Goal: Navigation & Orientation: Find specific page/section

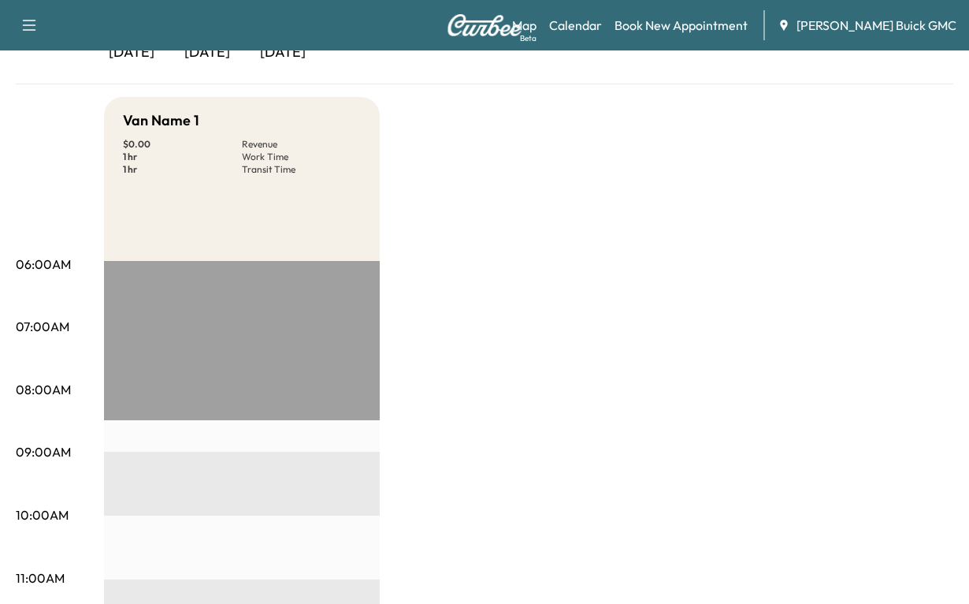
scroll to position [65, 0]
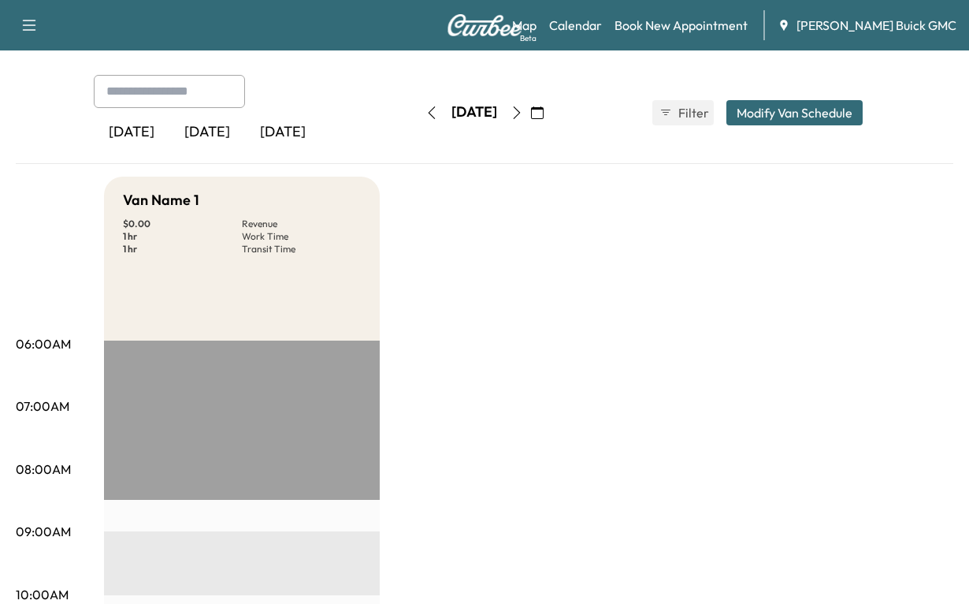
click at [245, 151] on div "[DATE]" at bounding box center [207, 132] width 76 height 36
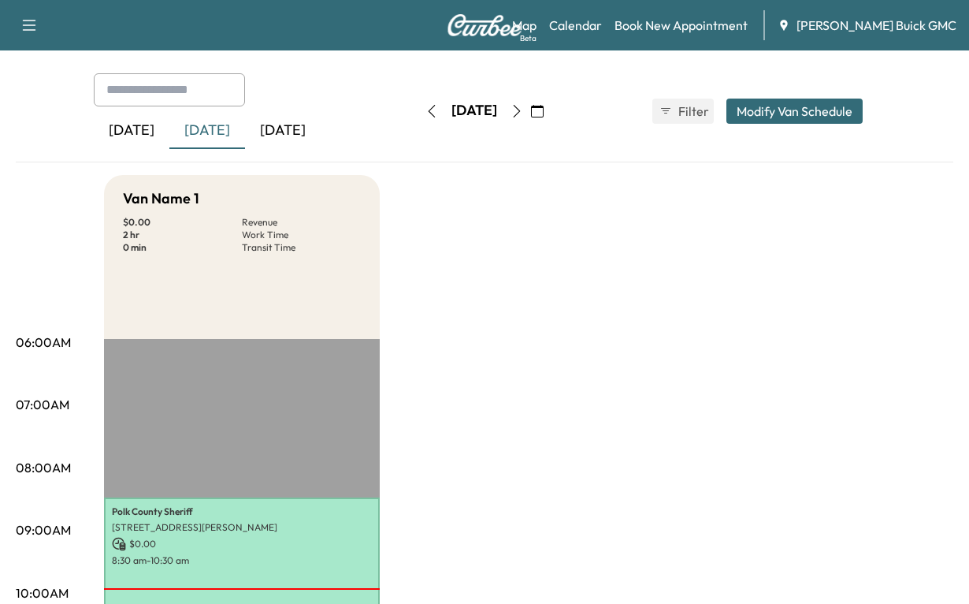
scroll to position [65, 0]
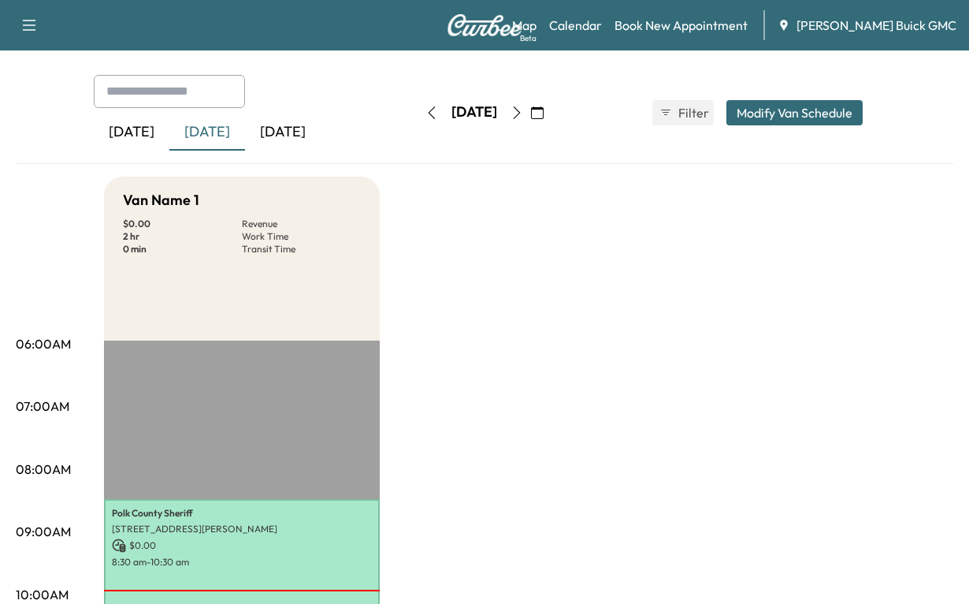
click at [321, 151] on div "[DATE]" at bounding box center [283, 132] width 76 height 36
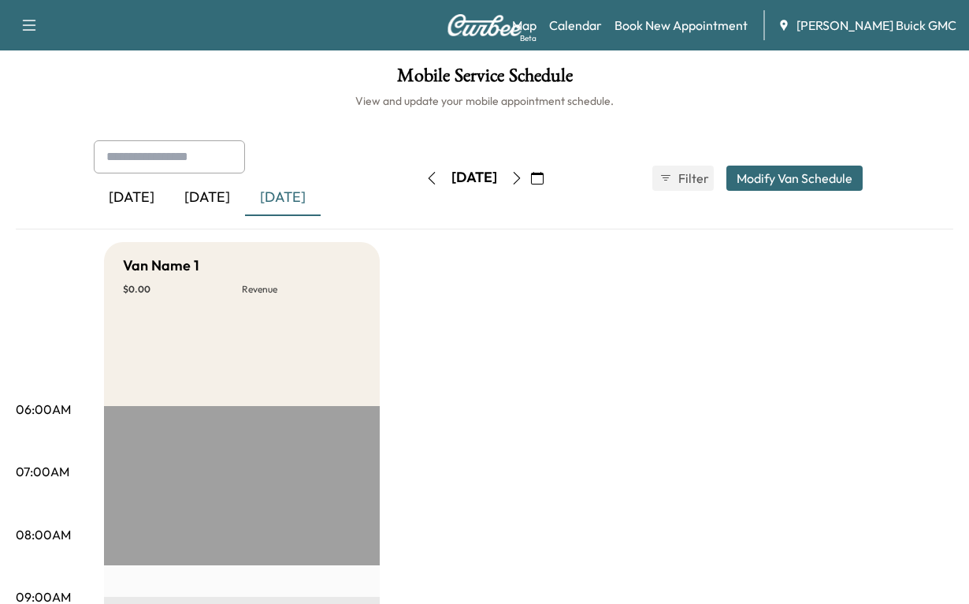
click at [235, 216] on div "[DATE]" at bounding box center [207, 198] width 76 height 36
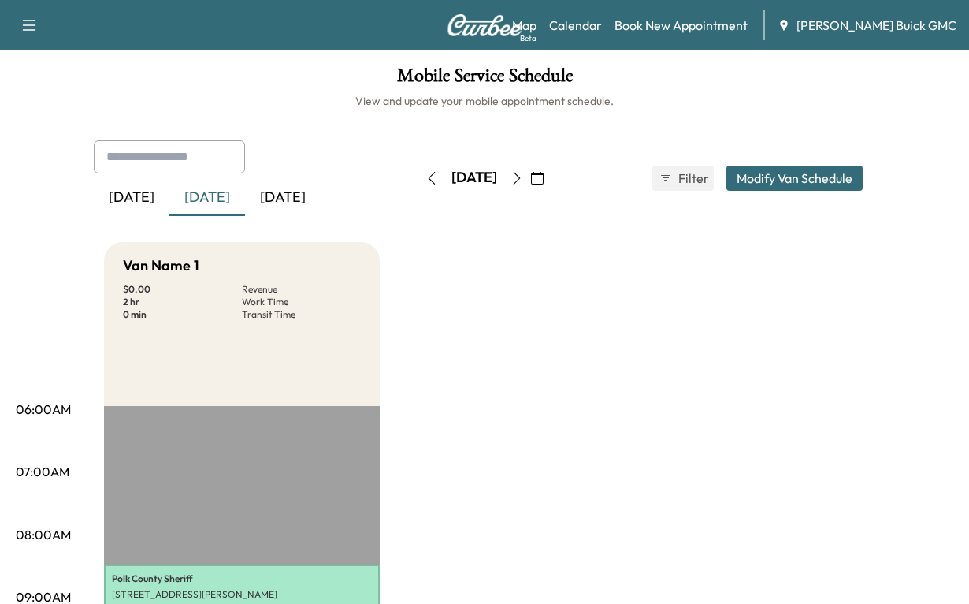
click at [523, 184] on icon "button" at bounding box center [517, 178] width 13 height 13
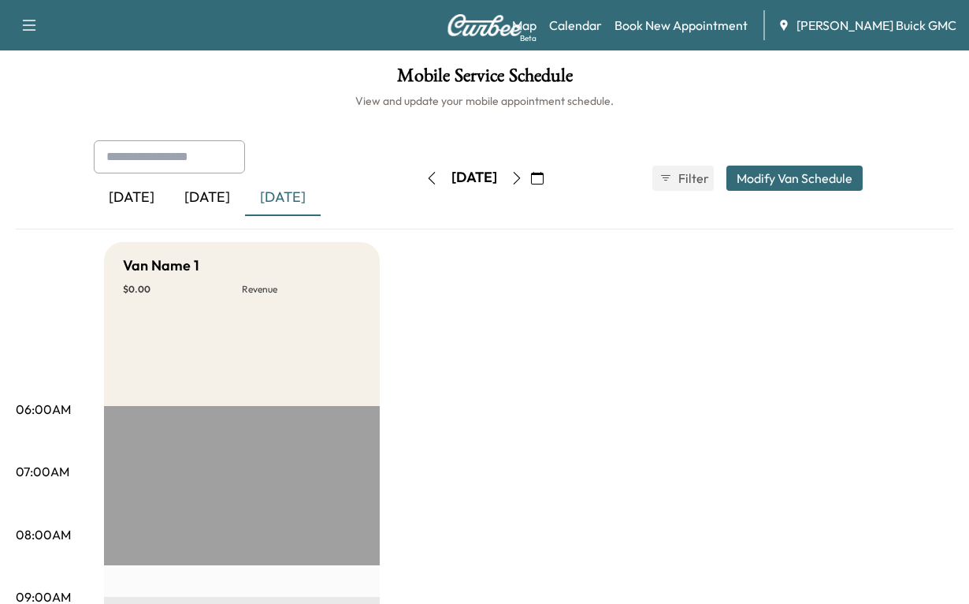
click at [523, 184] on icon "button" at bounding box center [517, 178] width 13 height 13
click at [228, 216] on div "[DATE]" at bounding box center [207, 198] width 76 height 36
